Goal: Navigation & Orientation: Understand site structure

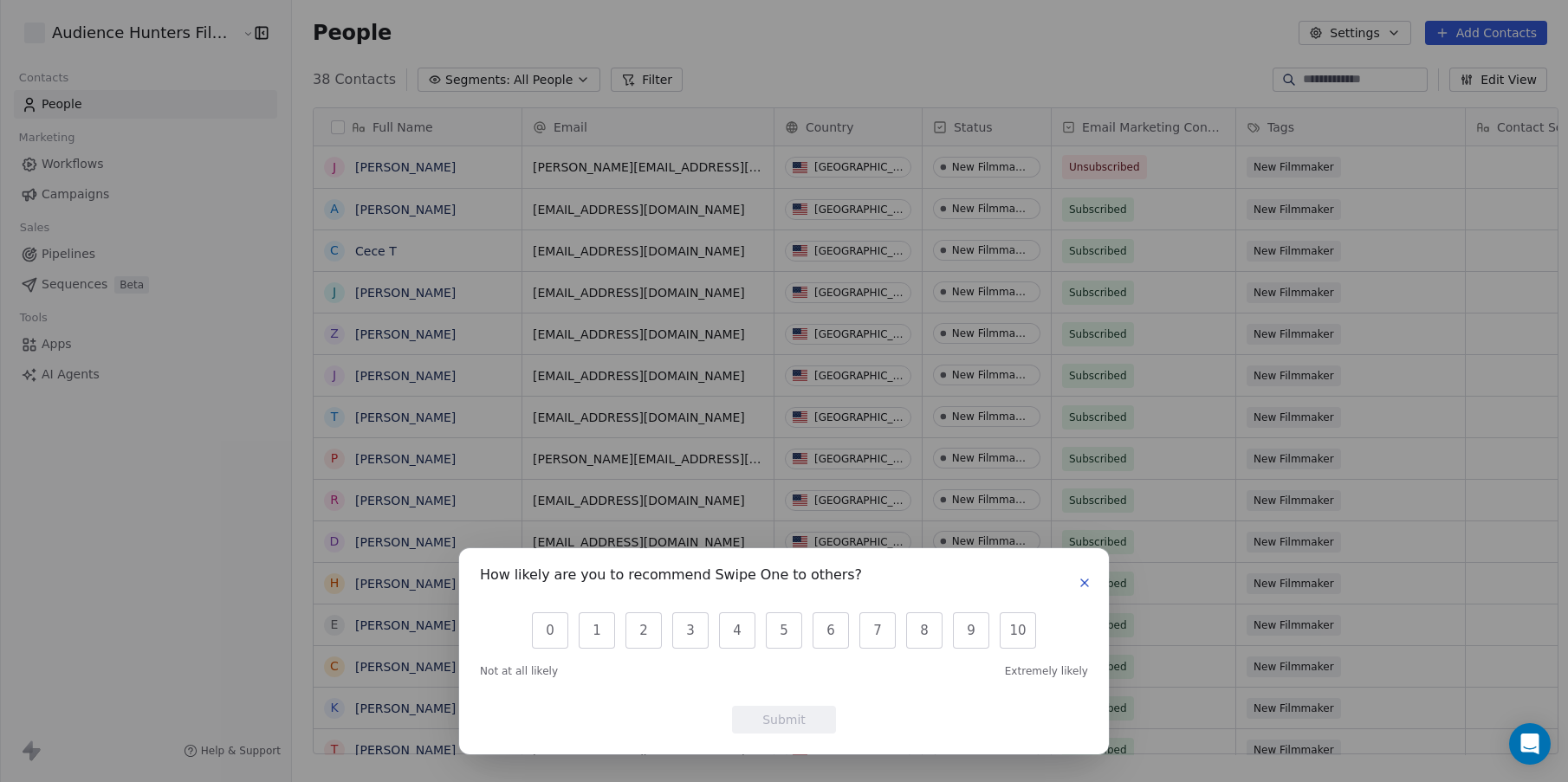
scroll to position [675, 1274]
click at [1077, 584] on button "button" at bounding box center [1084, 583] width 21 height 21
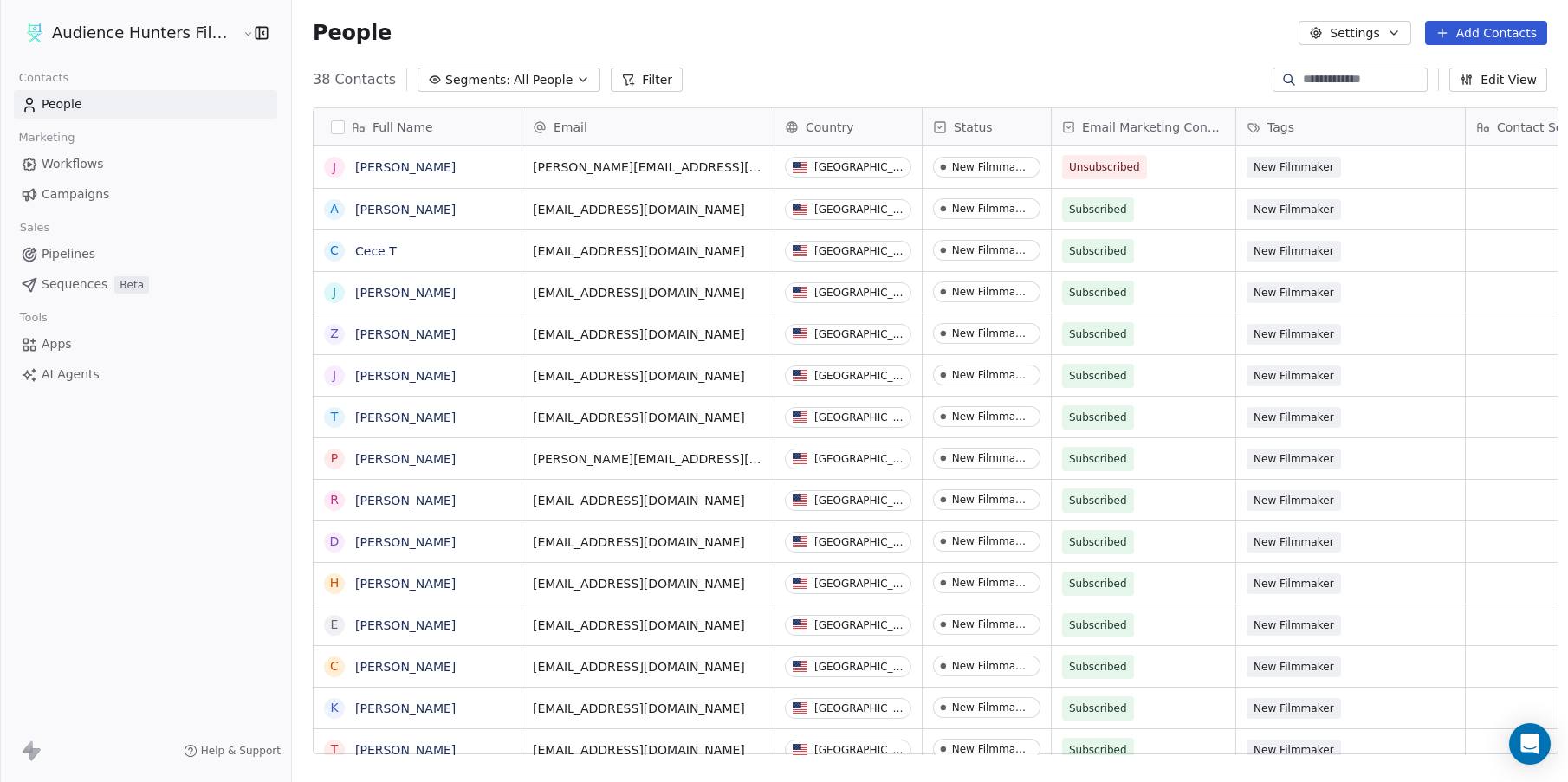
scroll to position [0, 0]
click at [102, 192] on span "Campaigns" at bounding box center [75, 194] width 68 height 18
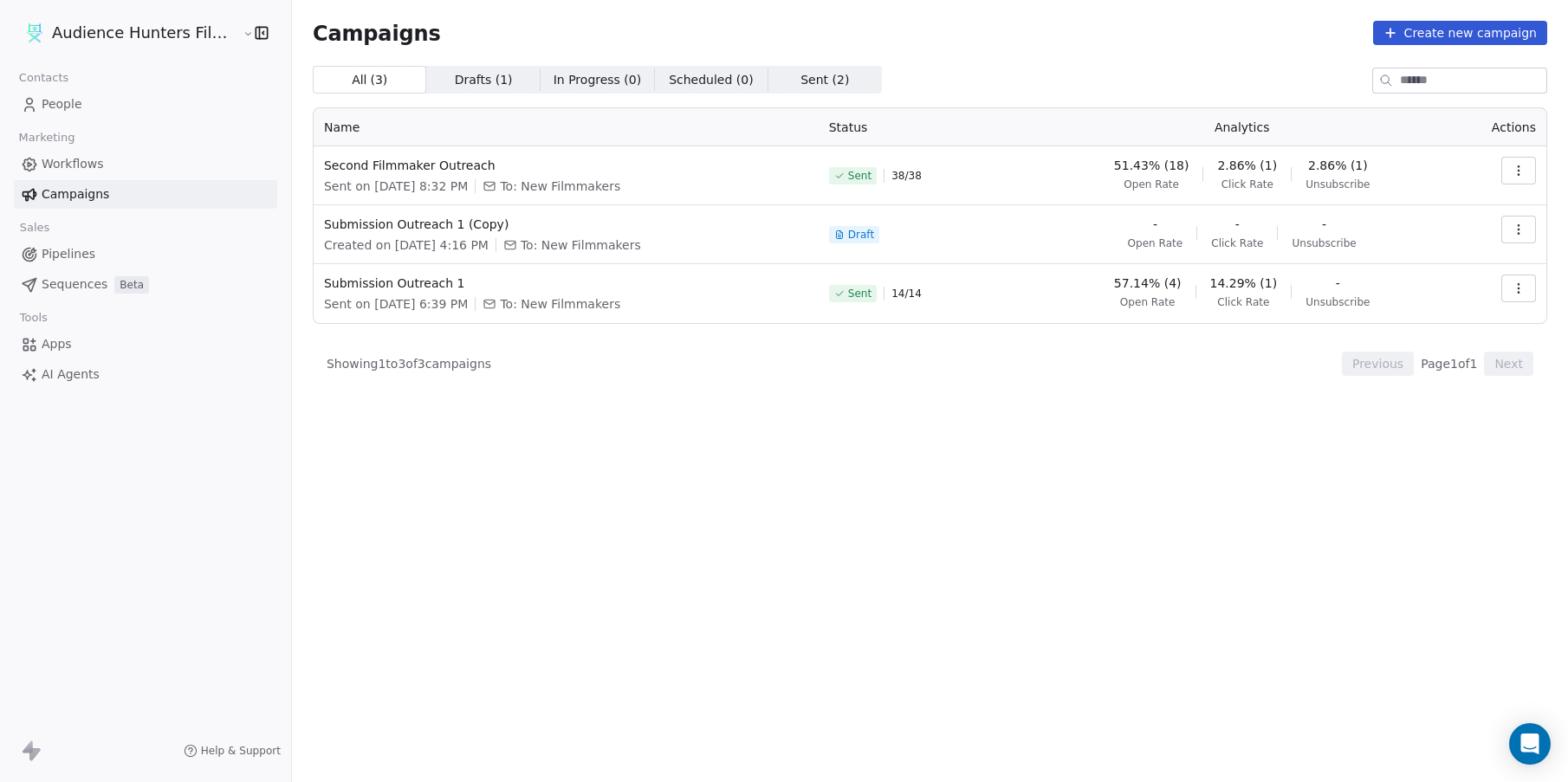
click at [86, 158] on span "Workflows" at bounding box center [72, 164] width 63 height 18
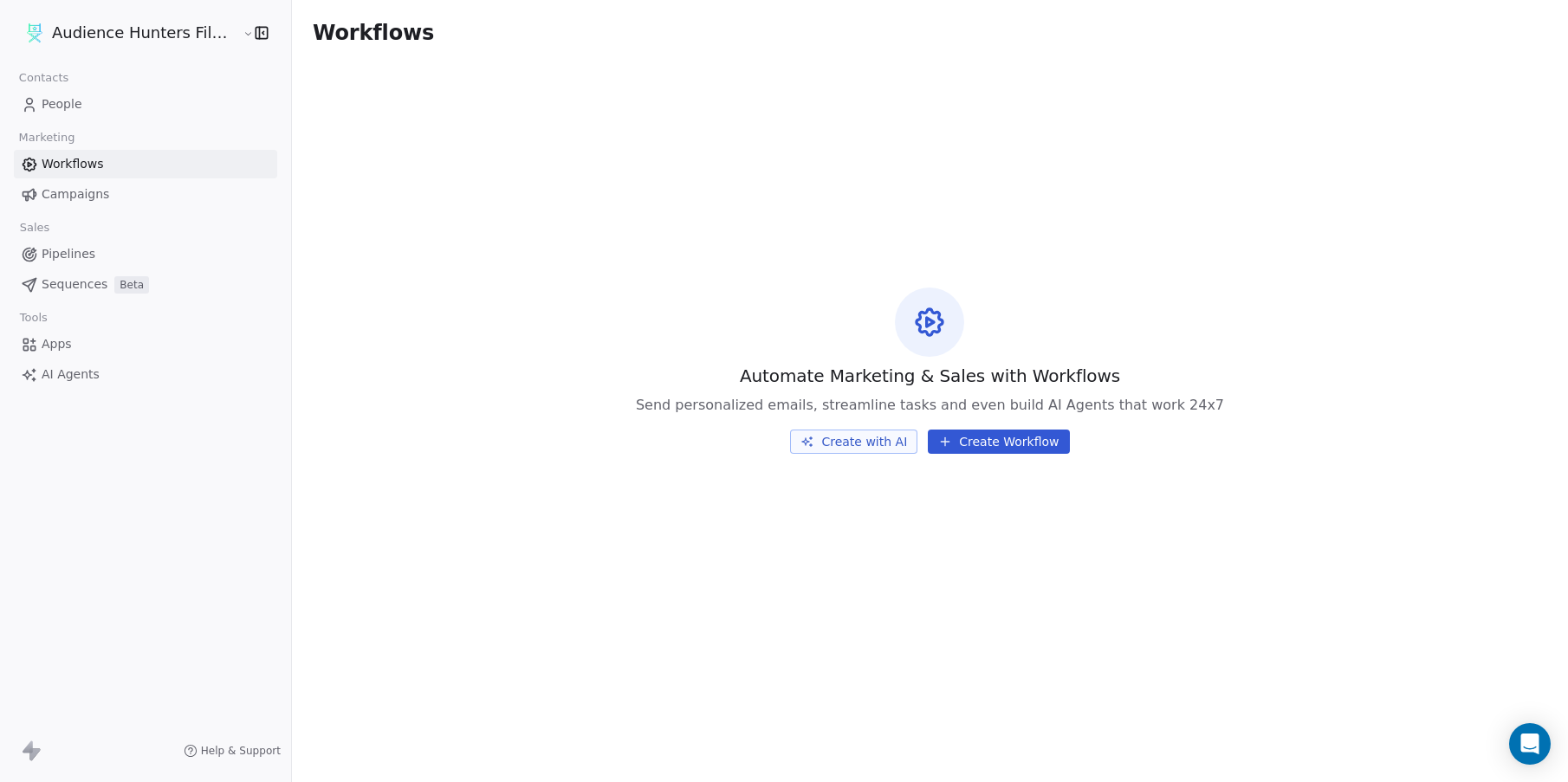
click at [98, 197] on span "Campaigns" at bounding box center [75, 194] width 68 height 18
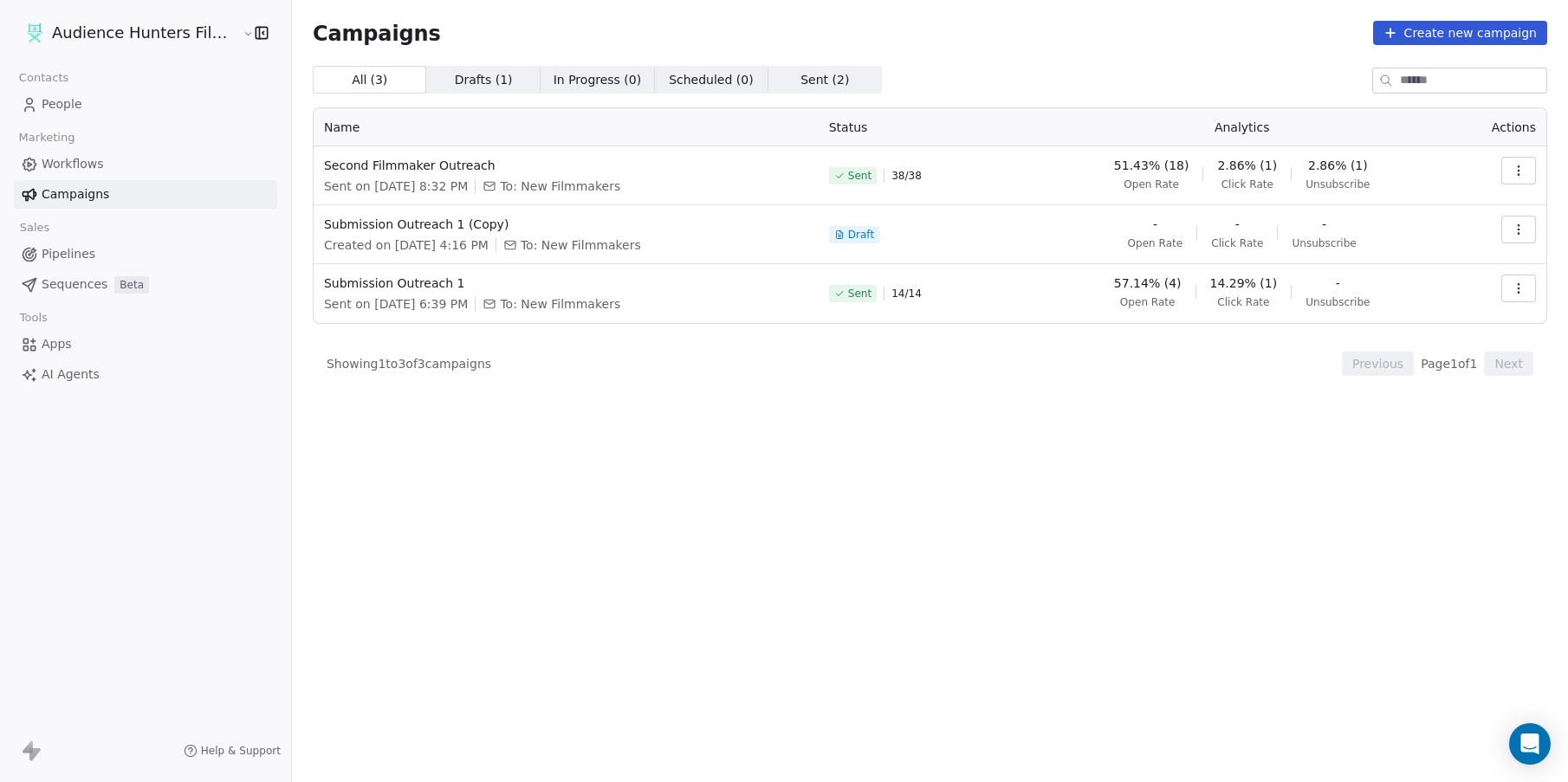
click at [82, 258] on span "Pipelines" at bounding box center [69, 254] width 54 height 18
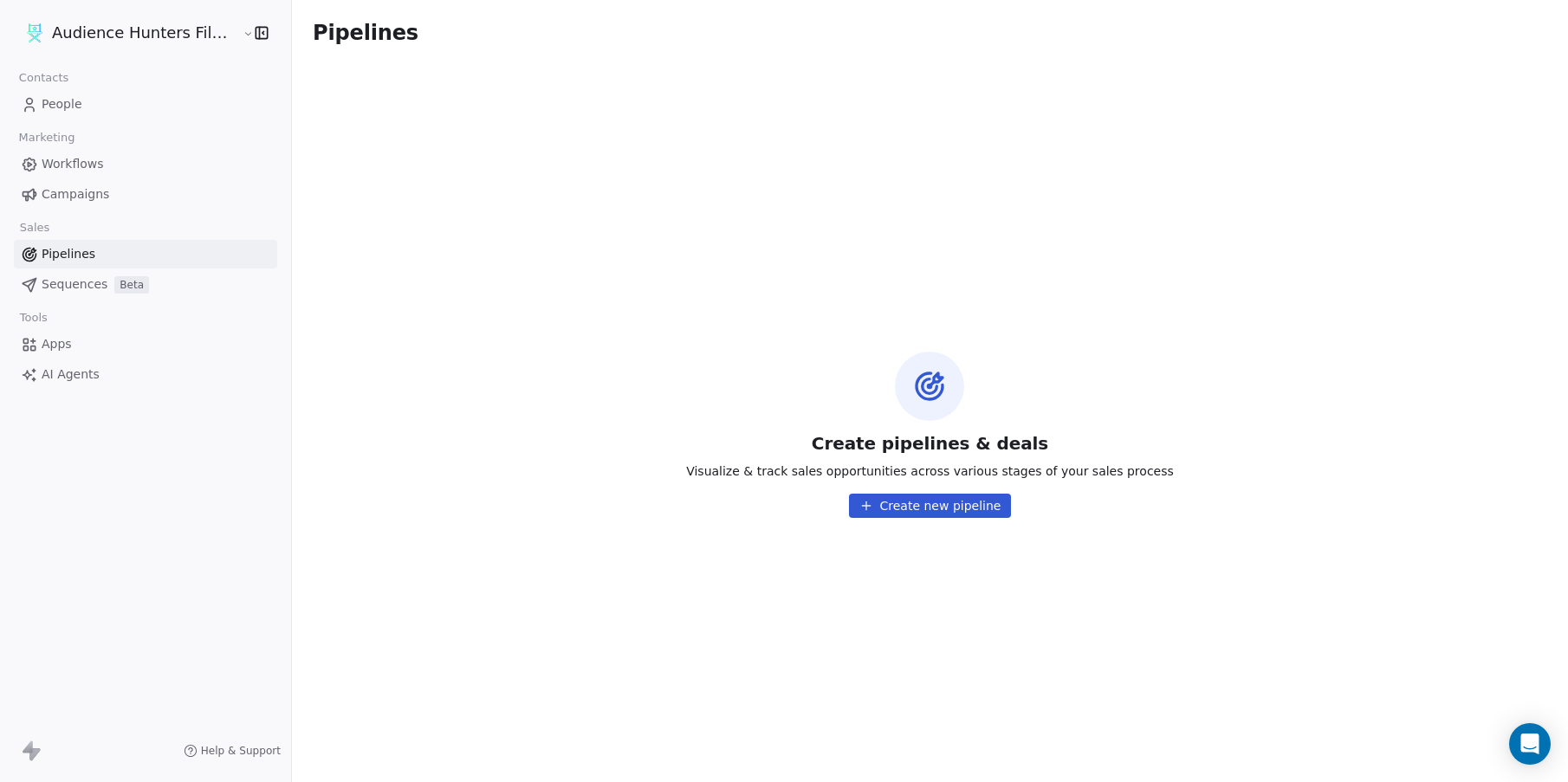
click at [68, 105] on span "People" at bounding box center [62, 104] width 41 height 18
